Goal: Navigation & Orientation: Go to known website

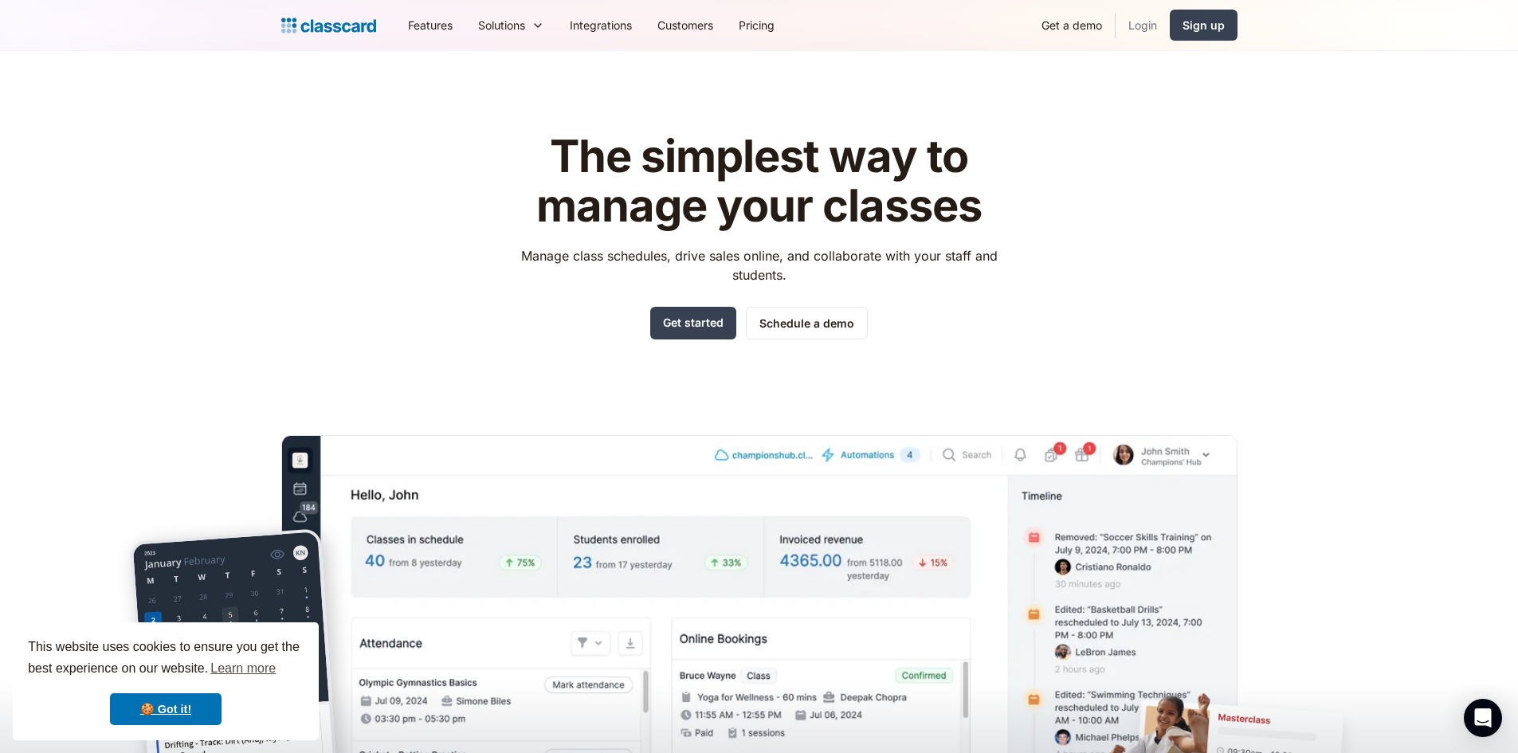
click at [1149, 33] on link "Login" at bounding box center [1143, 25] width 54 height 36
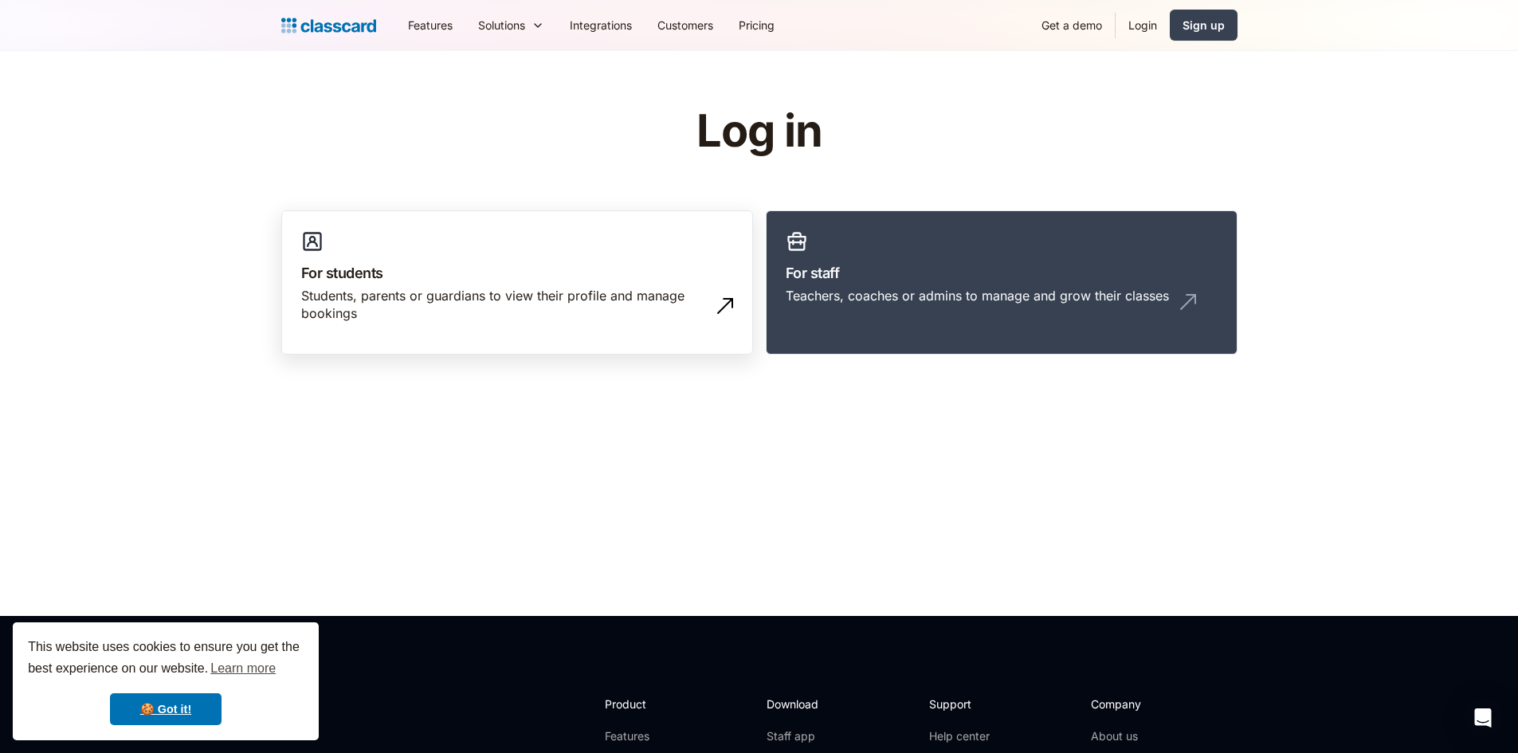
click at [587, 298] on div "Students, parents or guardians to view their profile and manage bookings" at bounding box center [501, 305] width 400 height 36
click at [909, 299] on div "Teachers, coaches or admins to manage and grow their classes" at bounding box center [977, 296] width 383 height 18
